Goal: Transaction & Acquisition: Purchase product/service

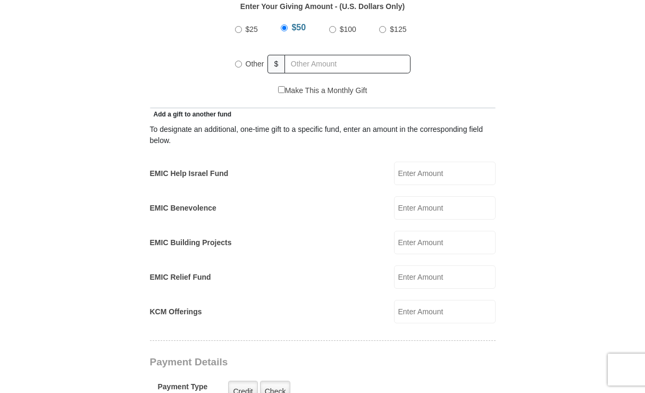
scroll to position [532, 0]
click at [419, 165] on input "EMIC Help Israel Fund" at bounding box center [445, 172] width 102 height 23
type input "50"
click at [526, 131] on form "[GEOGRAPHIC_DATA][DEMOGRAPHIC_DATA] Online Giving Because of gifts like yours, …" at bounding box center [323, 297] width 606 height 1573
click at [237, 60] on input "Other" at bounding box center [238, 63] width 7 height 7
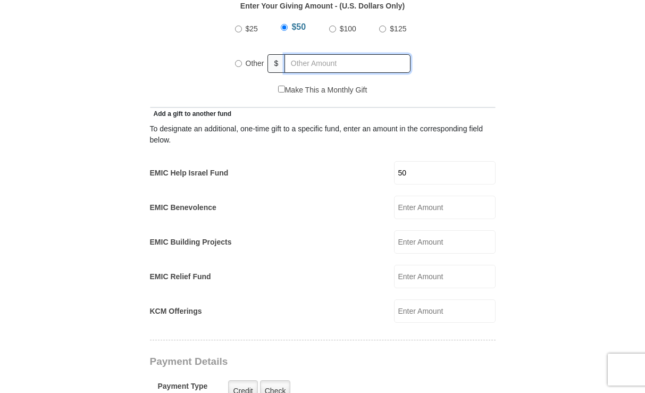
radio input "true"
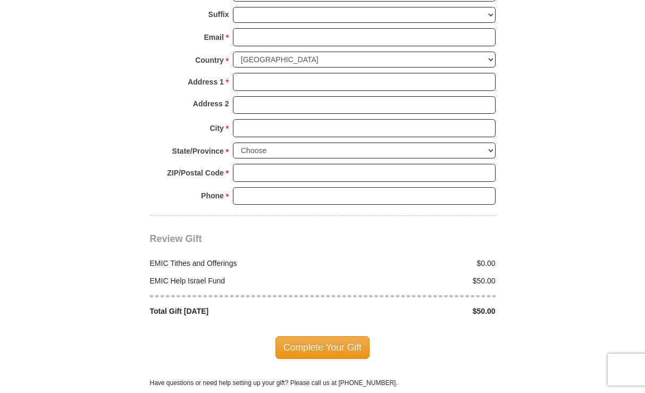
scroll to position [1011, 0]
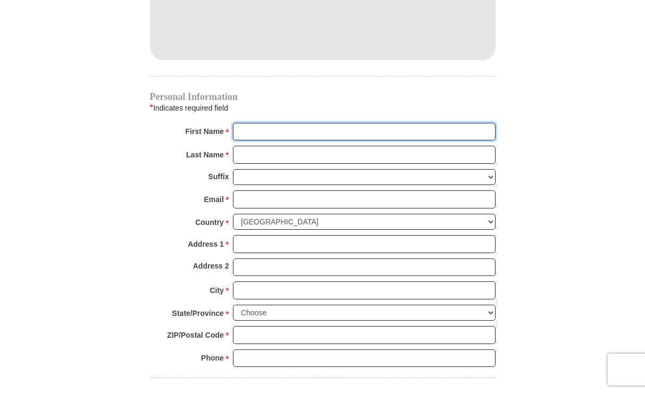
click at [307, 123] on input "First Name *" at bounding box center [364, 132] width 263 height 18
type input "[PERSON_NAME]"
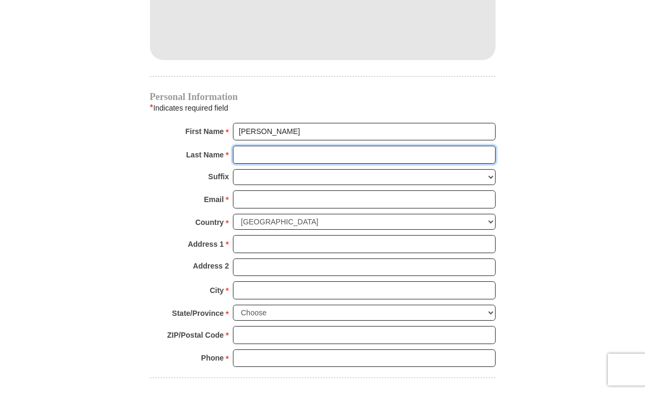
type input "[PERSON_NAME]"
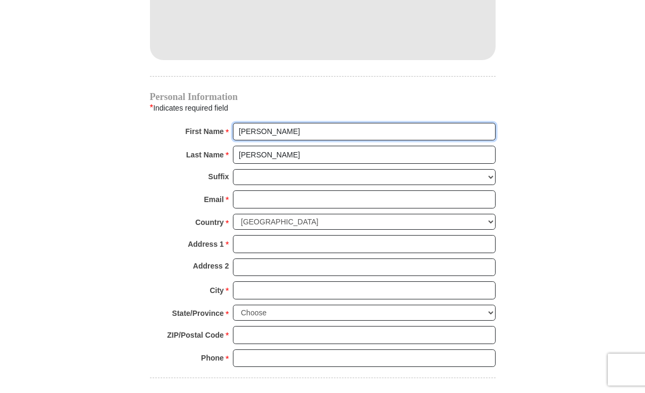
scroll to position [1064, 0]
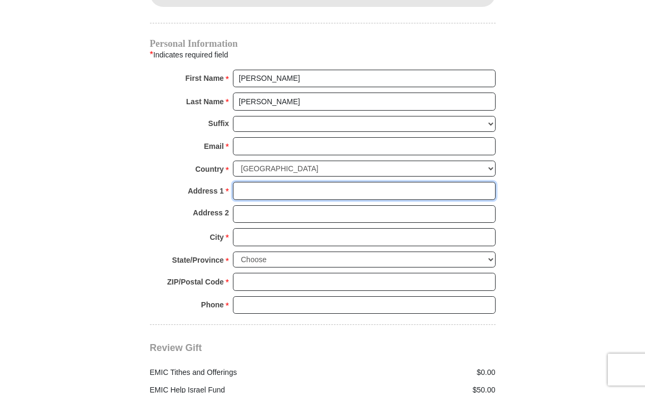
click at [279, 182] on input "Address 1 *" at bounding box center [364, 191] width 263 height 18
type input "[STREET_ADDRESS][US_STATE]"
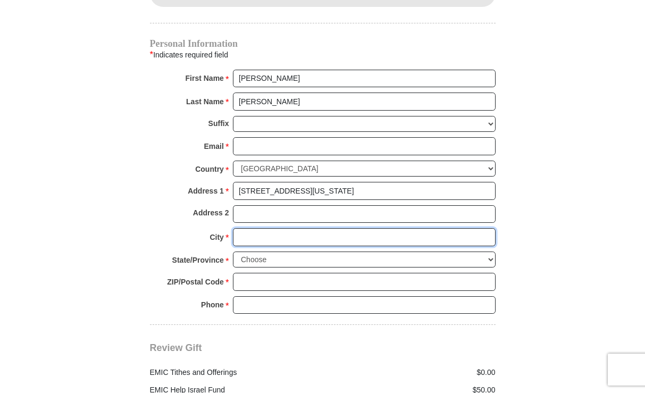
type input "[GEOGRAPHIC_DATA]"
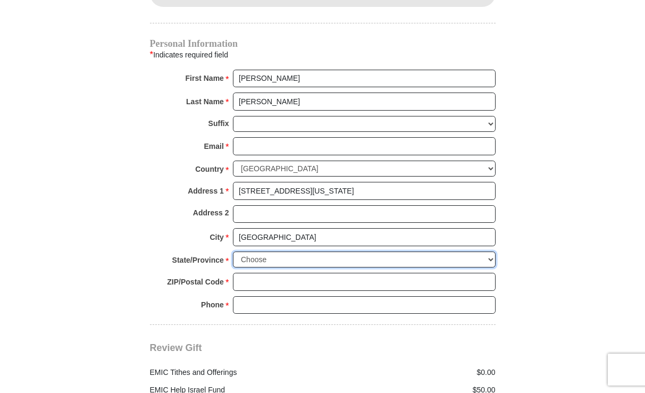
select select "SC"
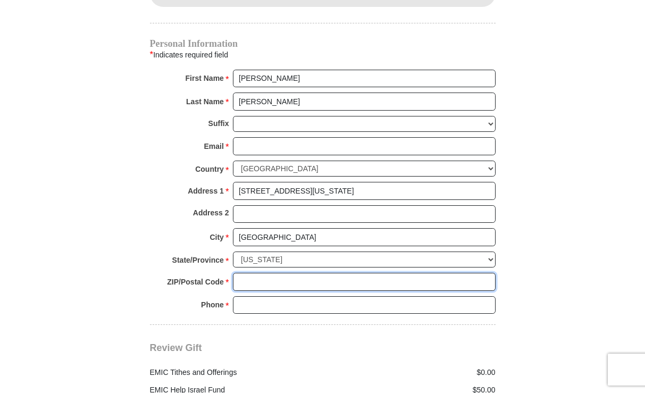
type input "29611"
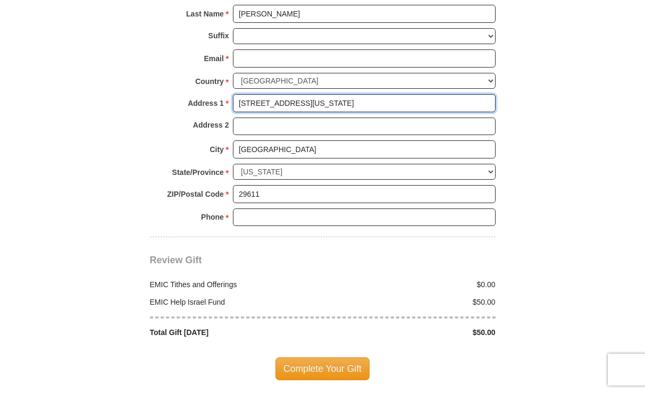
scroll to position [1170, 0]
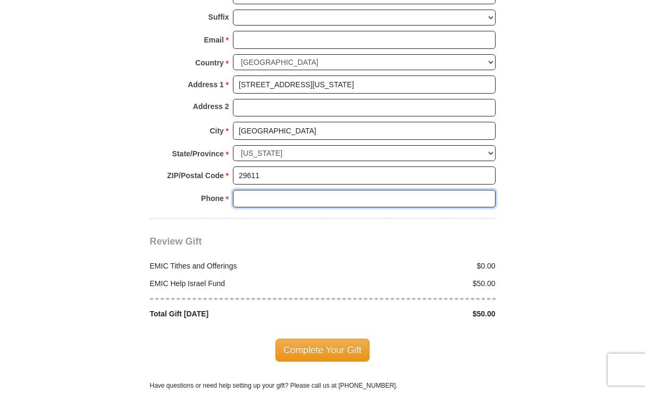
click at [315, 190] on input "Phone * *" at bounding box center [364, 199] width 263 height 18
type input "[PHONE_NUMBER]"
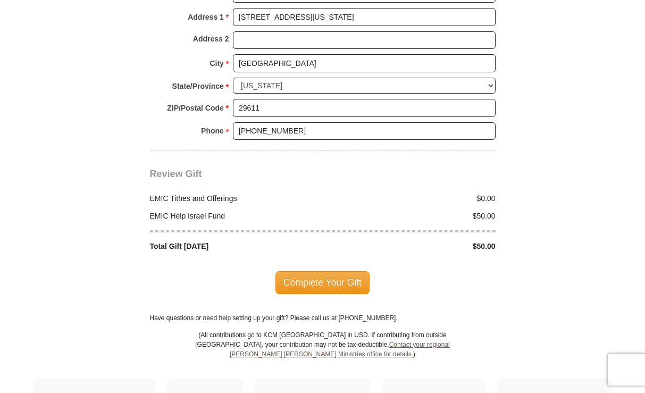
scroll to position [1223, 0]
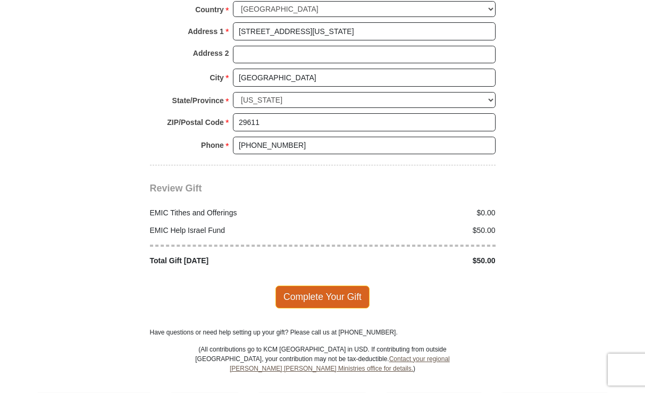
click at [332, 286] on span "Complete Your Gift" at bounding box center [323, 297] width 94 height 22
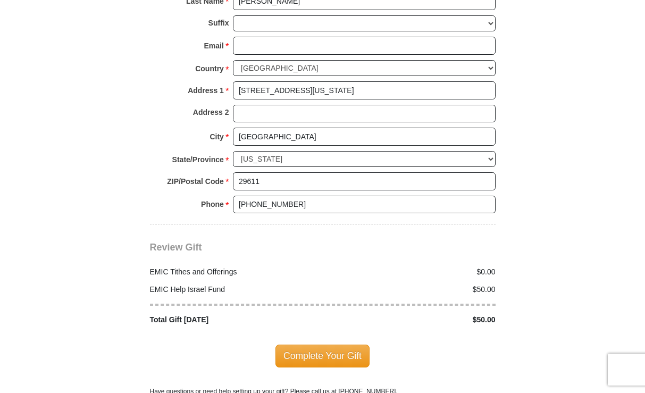
scroll to position [1294, 0]
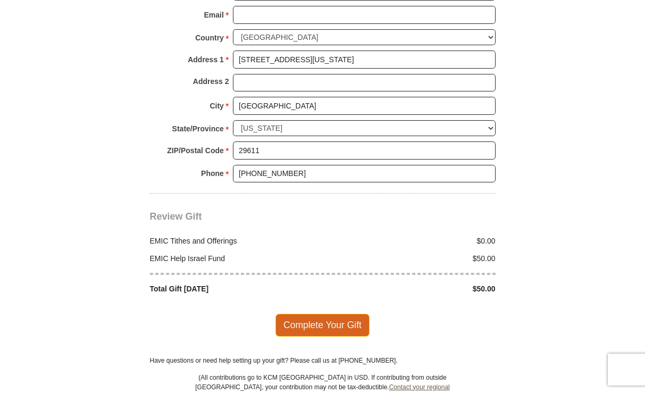
click at [327, 314] on span "Complete Your Gift" at bounding box center [323, 325] width 94 height 22
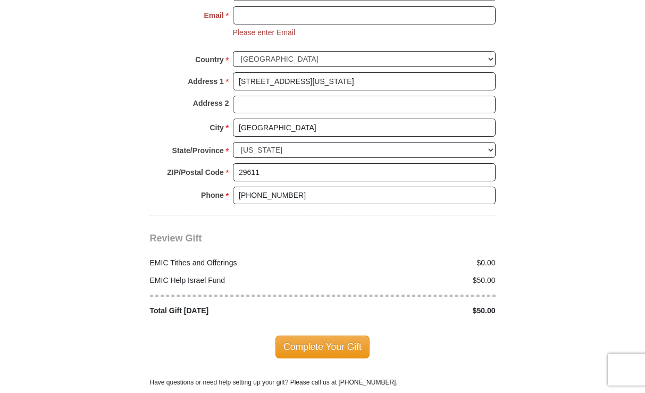
scroll to position [1180, 0]
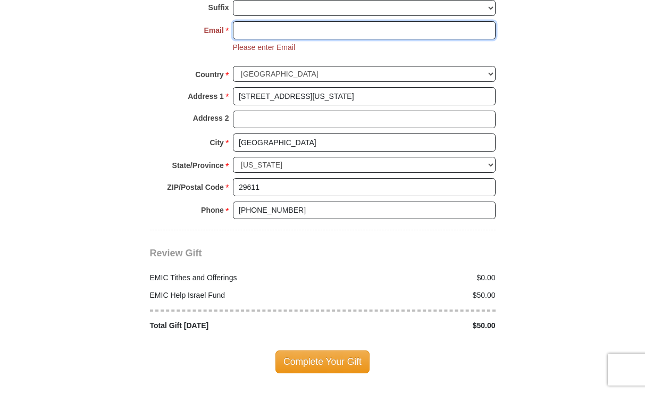
click at [309, 21] on input "Email *" at bounding box center [364, 30] width 263 height 18
type input "[EMAIL_ADDRESS][DOMAIN_NAME]"
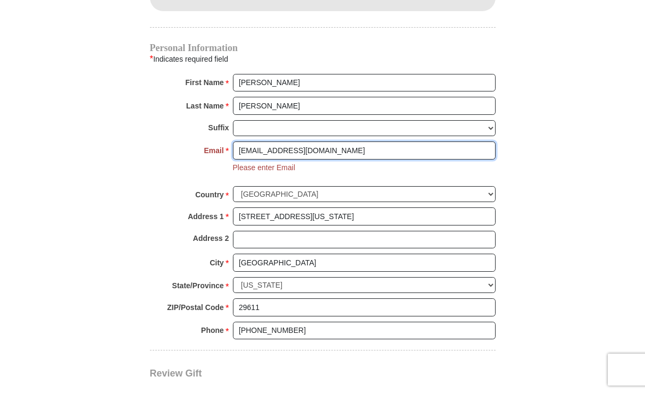
scroll to position [1233, 0]
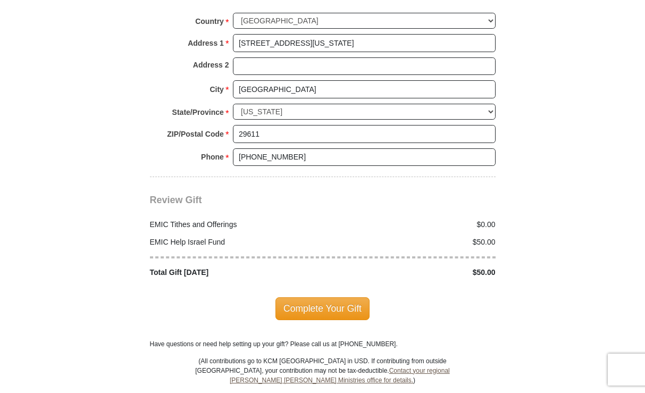
click at [310, 297] on span "Complete Your Gift" at bounding box center [323, 308] width 94 height 22
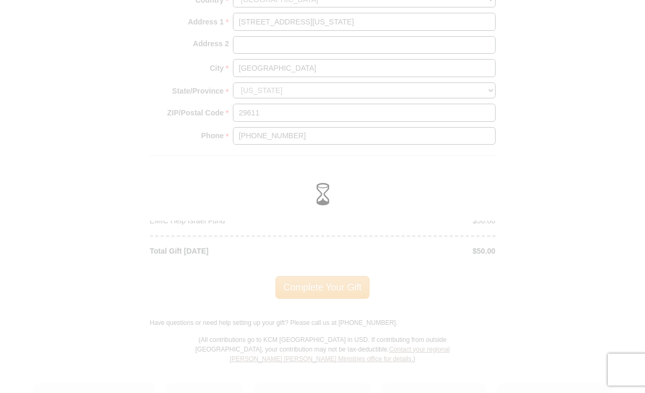
scroll to position [1212, 0]
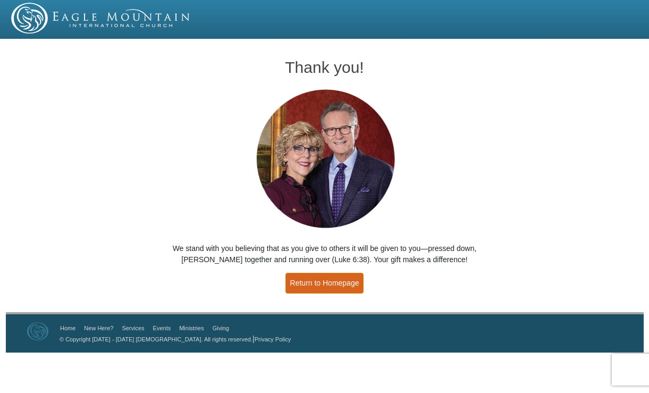
click at [342, 282] on link "Return to Homepage" at bounding box center [325, 283] width 79 height 21
